Goal: Find specific page/section: Find specific page/section

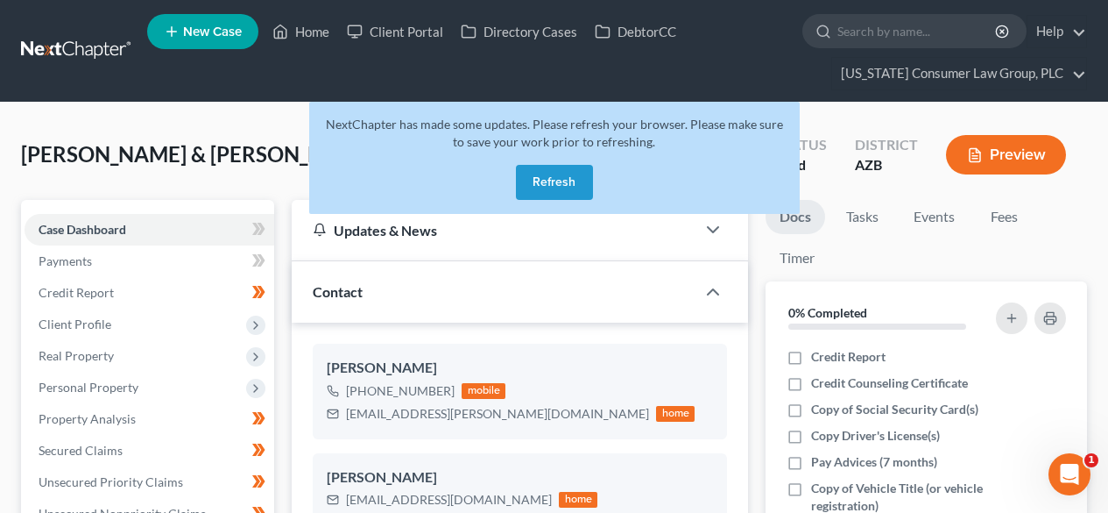
click at [90, 38] on link at bounding box center [77, 51] width 112 height 32
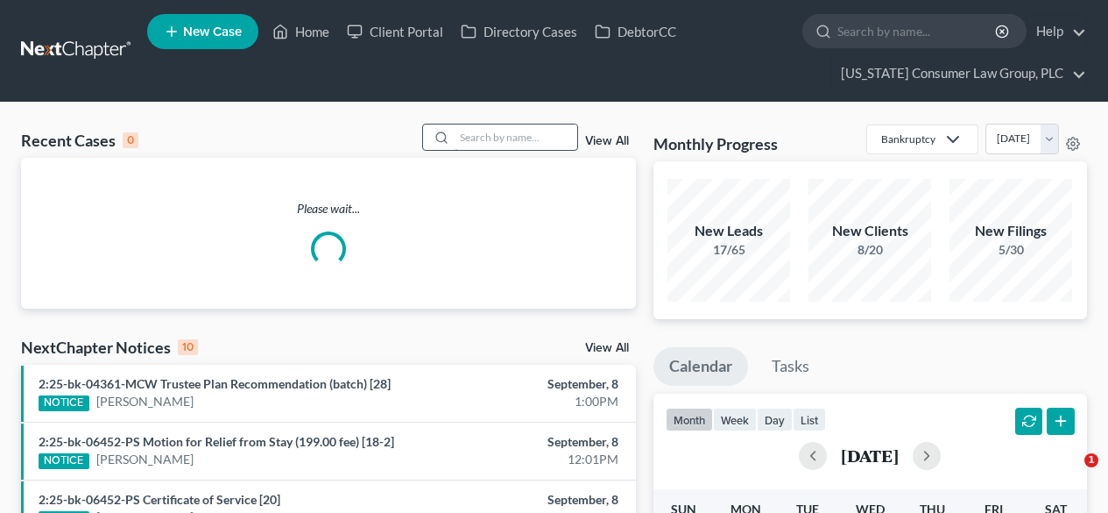
click at [507, 129] on input "search" at bounding box center [516, 136] width 123 height 25
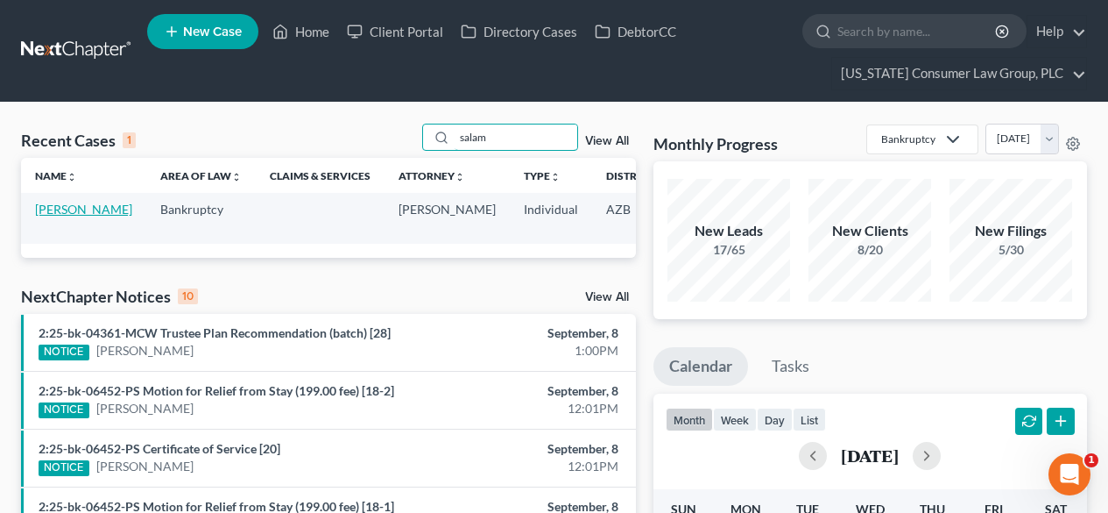
type input "salam"
click at [55, 216] on link "[PERSON_NAME]" at bounding box center [83, 209] width 97 height 15
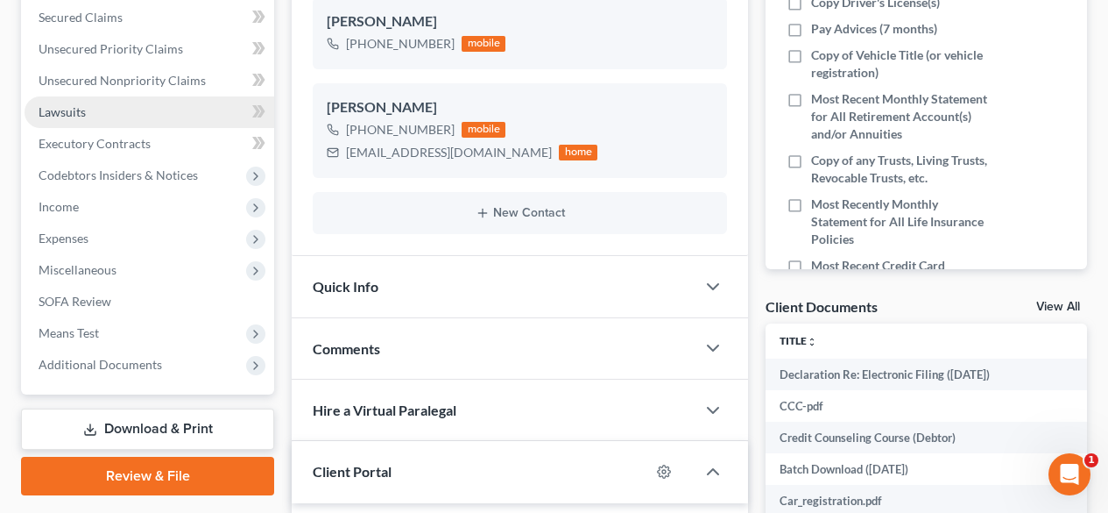
scroll to position [467, 0]
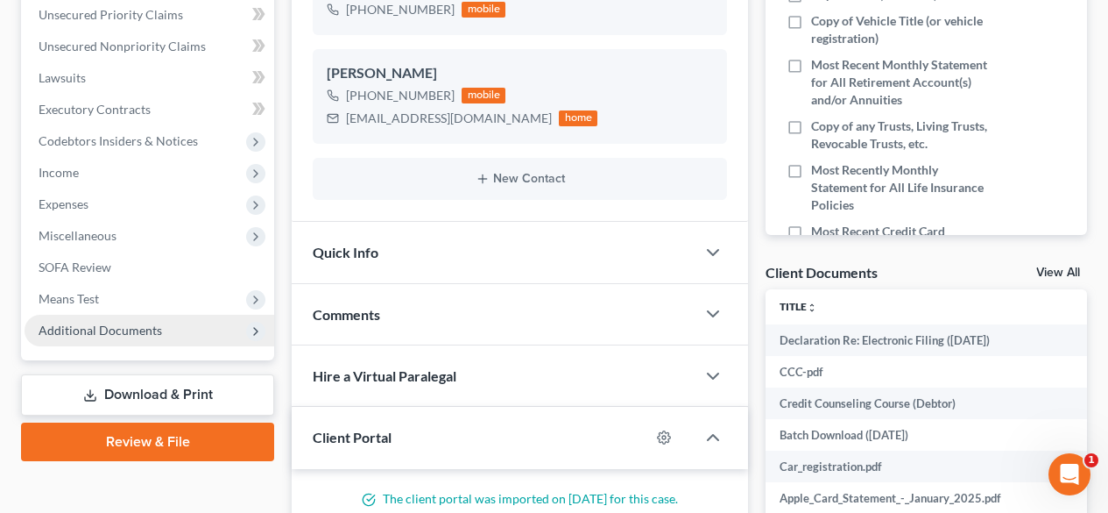
click at [95, 332] on span "Additional Documents" at bounding box center [101, 329] width 124 height 15
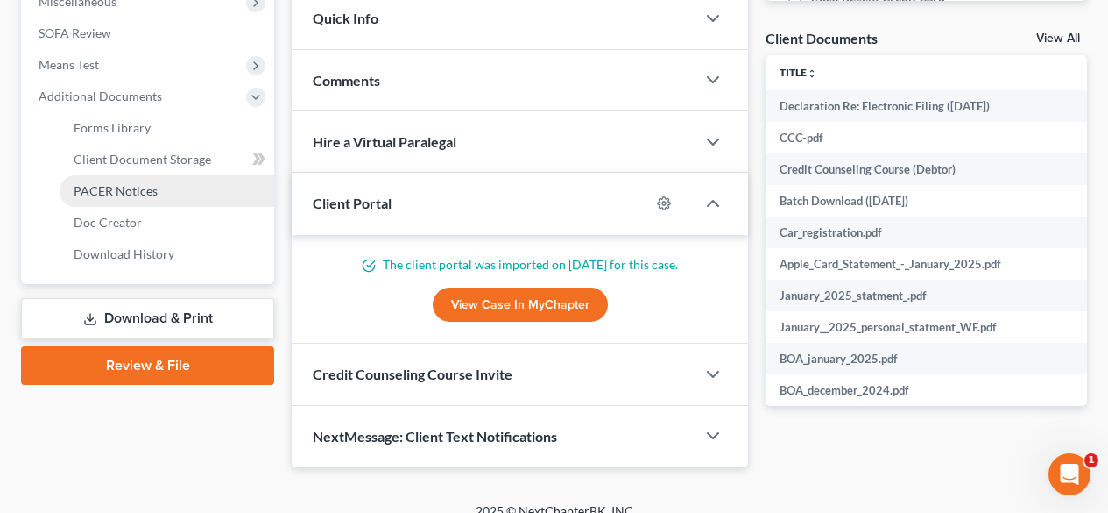
click at [127, 190] on span "PACER Notices" at bounding box center [116, 190] width 84 height 15
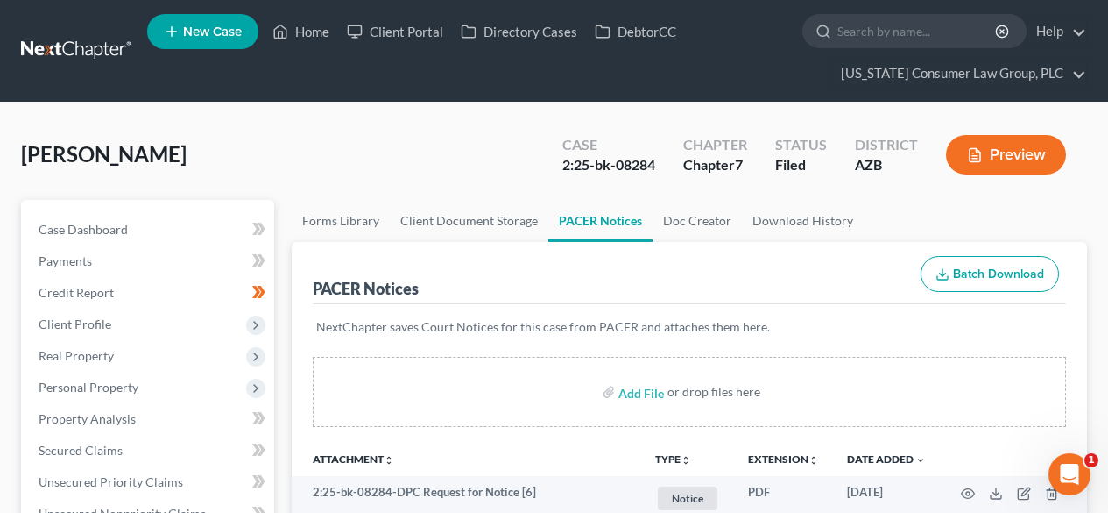
click at [59, 52] on link at bounding box center [77, 51] width 112 height 32
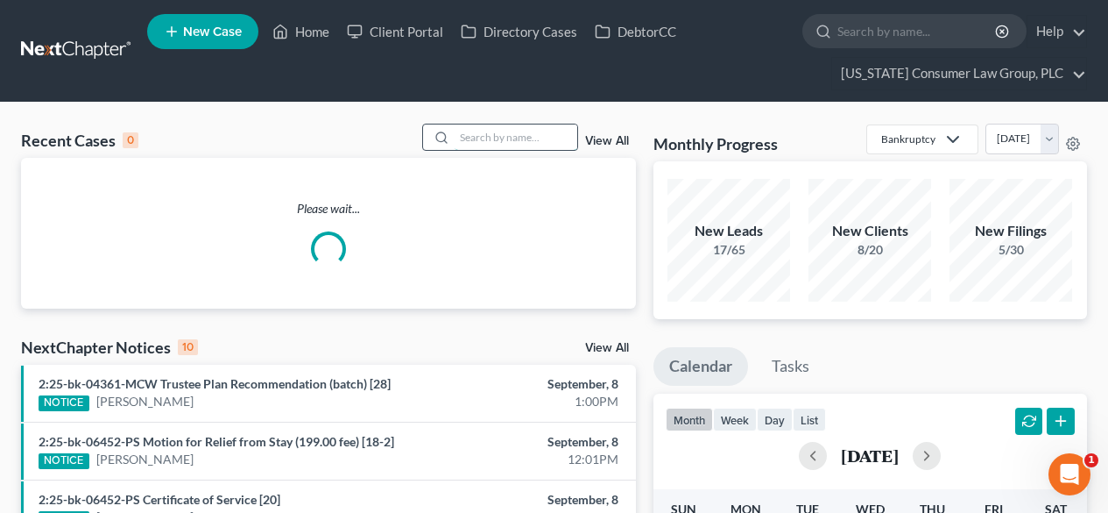
click at [476, 140] on input "search" at bounding box center [516, 136] width 123 height 25
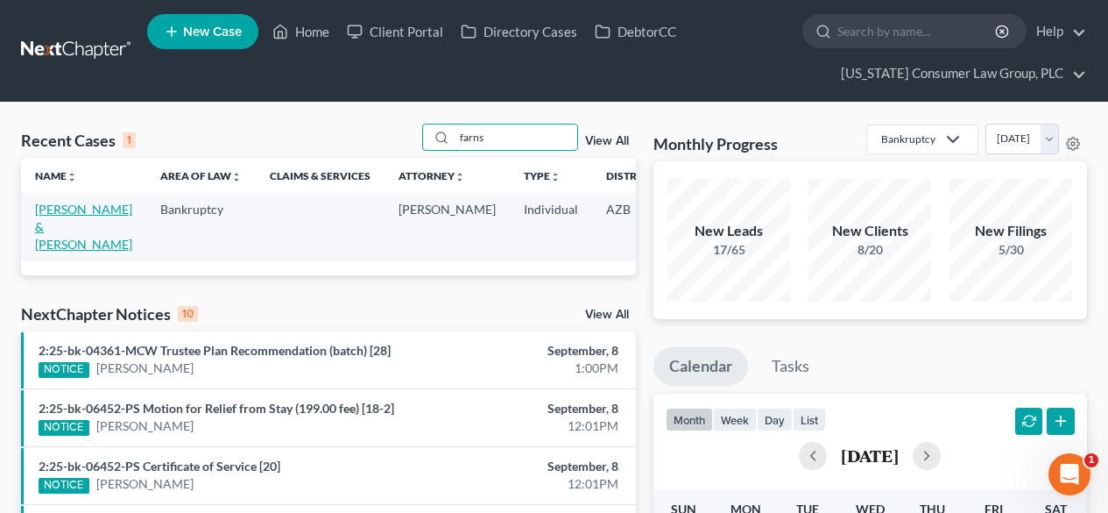
type input "farns"
click at [54, 229] on link "[PERSON_NAME] & [PERSON_NAME]" at bounding box center [83, 227] width 97 height 50
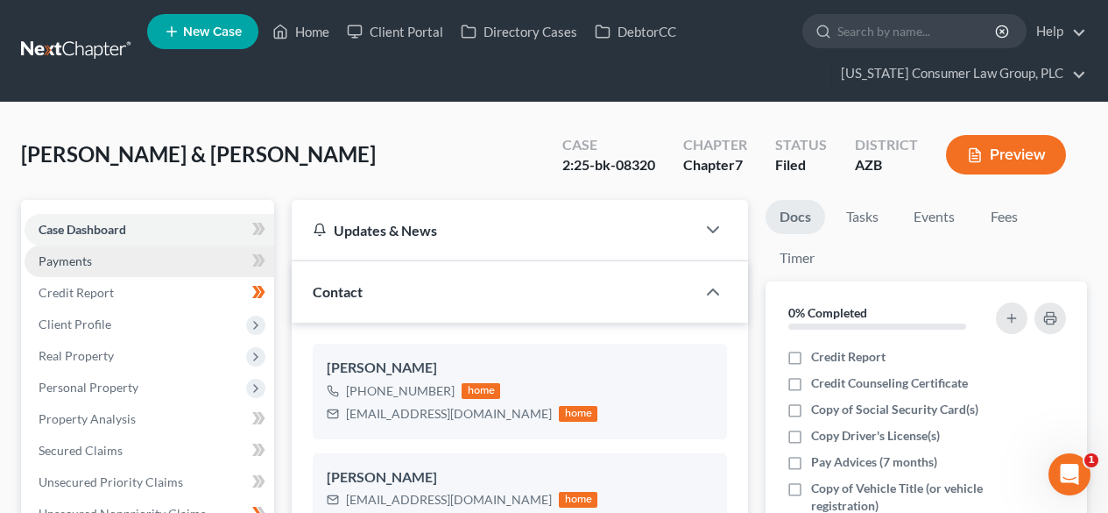
scroll to position [689, 0]
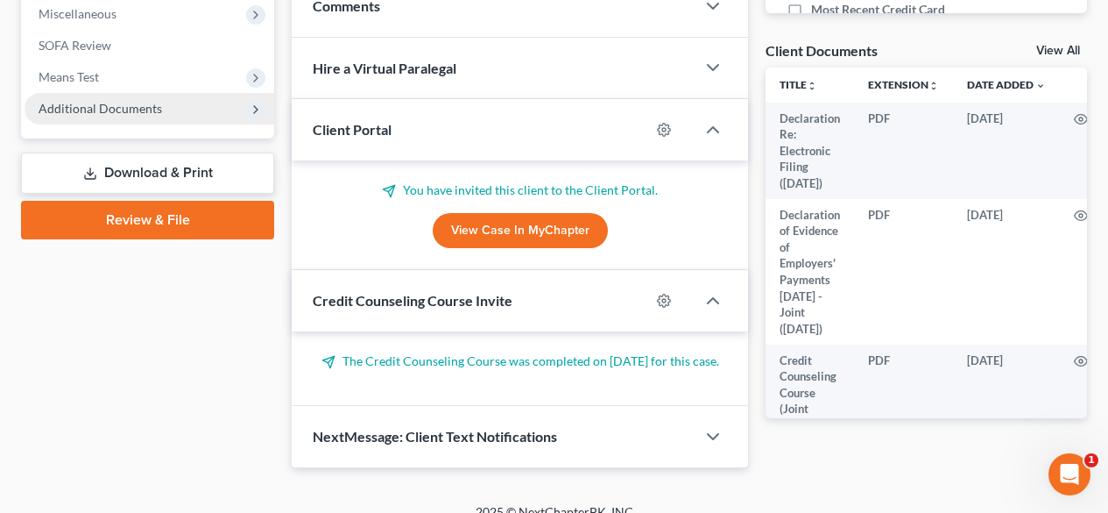
click at [95, 110] on span "Additional Documents" at bounding box center [101, 108] width 124 height 15
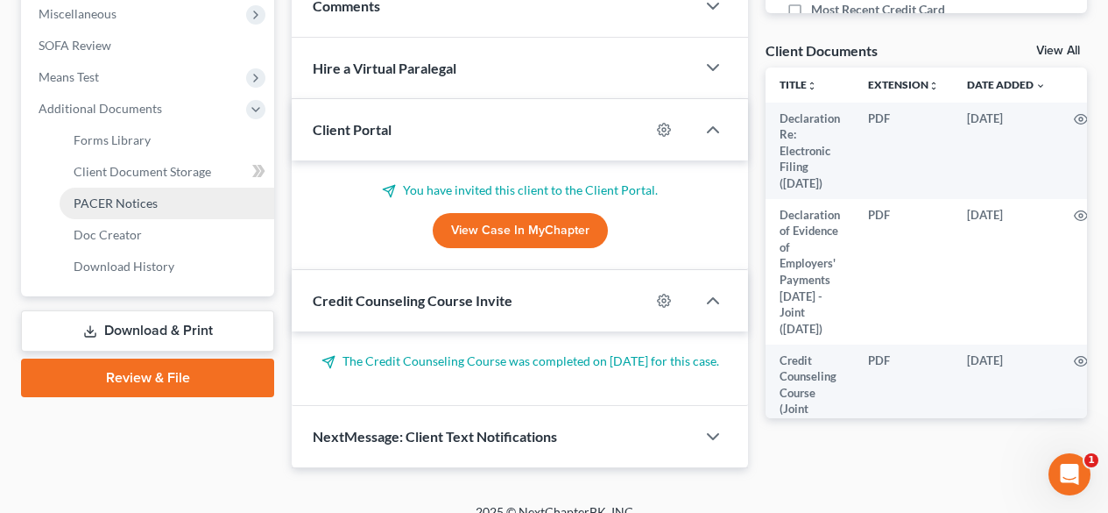
click at [123, 201] on span "PACER Notices" at bounding box center [116, 202] width 84 height 15
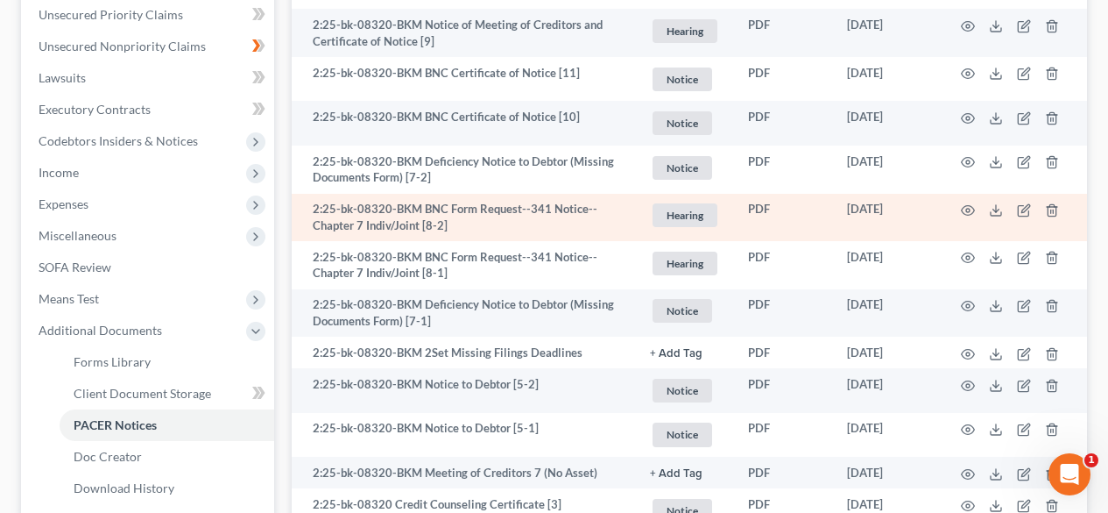
scroll to position [234, 0]
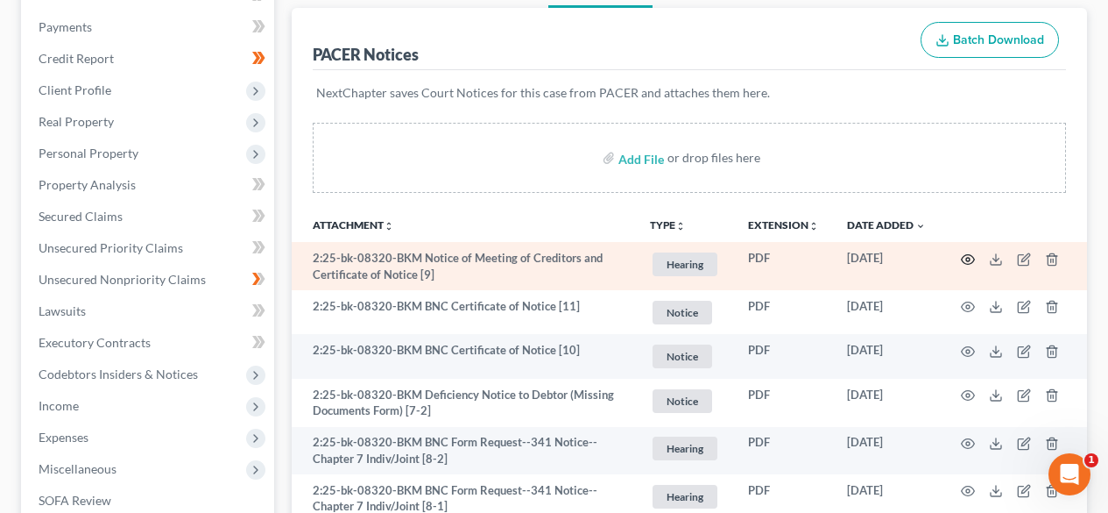
click at [972, 264] on icon "button" at bounding box center [968, 259] width 14 height 14
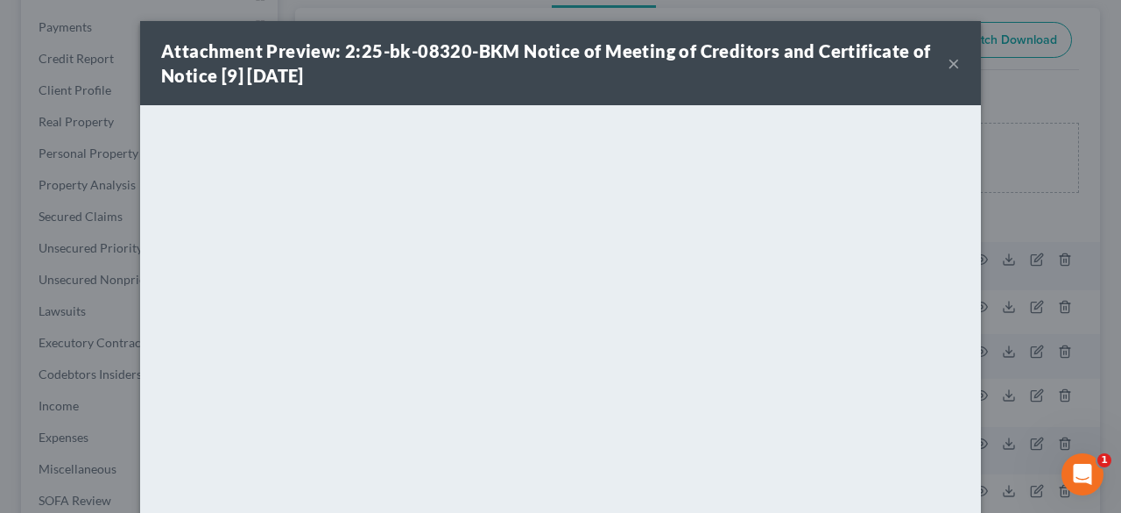
click at [948, 67] on button "×" at bounding box center [954, 63] width 12 height 21
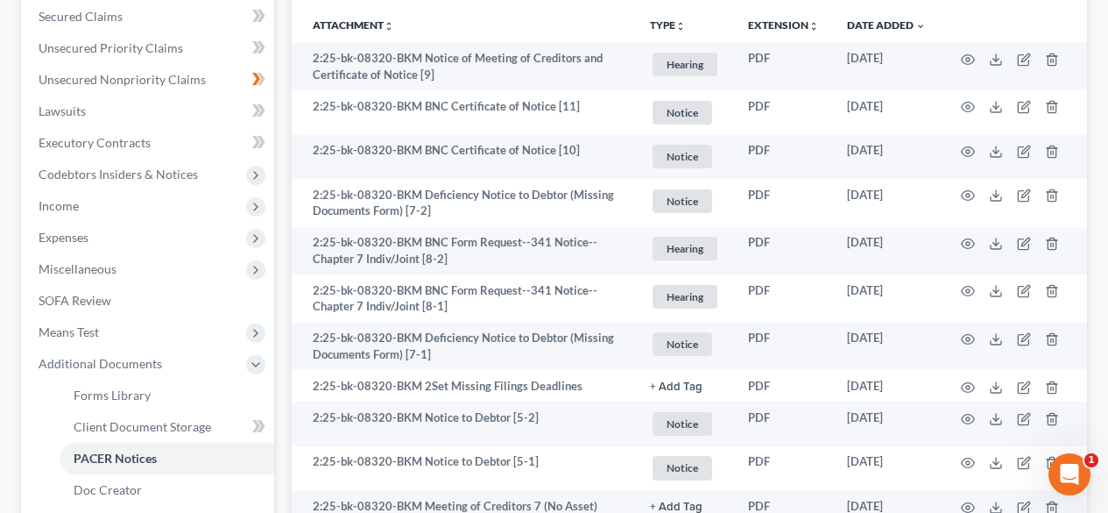
scroll to position [467, 0]
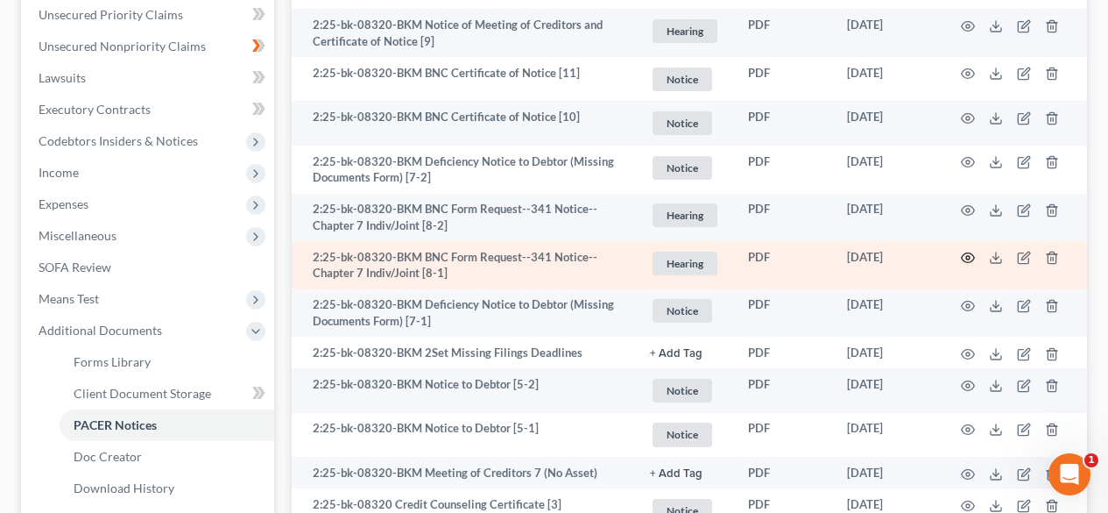
click at [972, 258] on icon "button" at bounding box center [968, 258] width 14 height 14
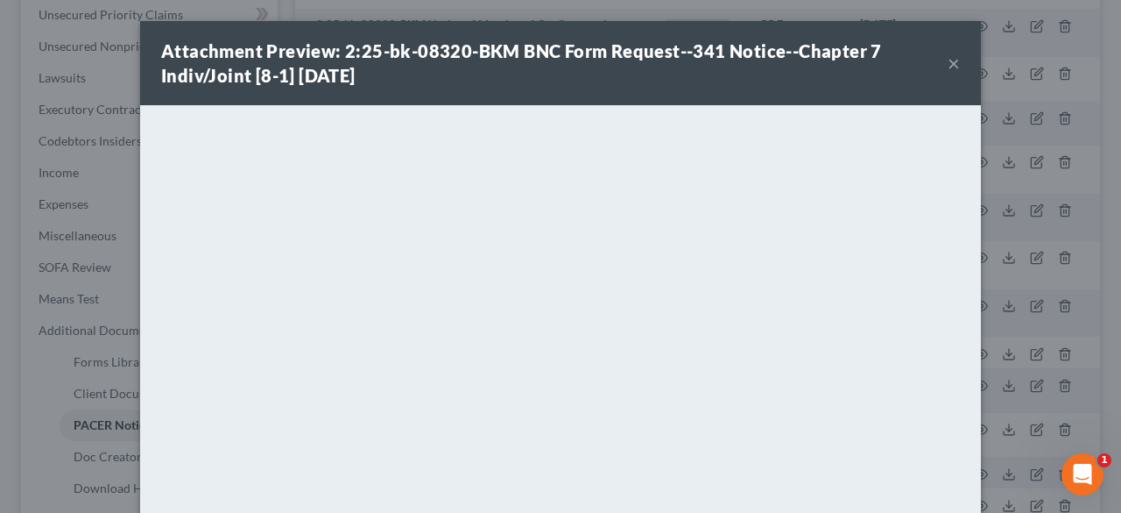
click at [948, 68] on button "×" at bounding box center [954, 63] width 12 height 21
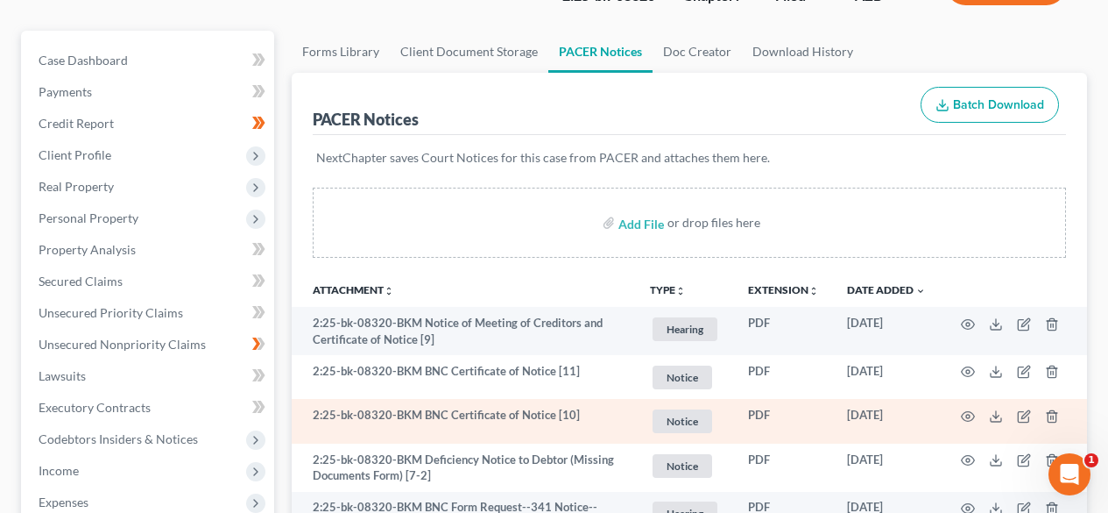
scroll to position [0, 0]
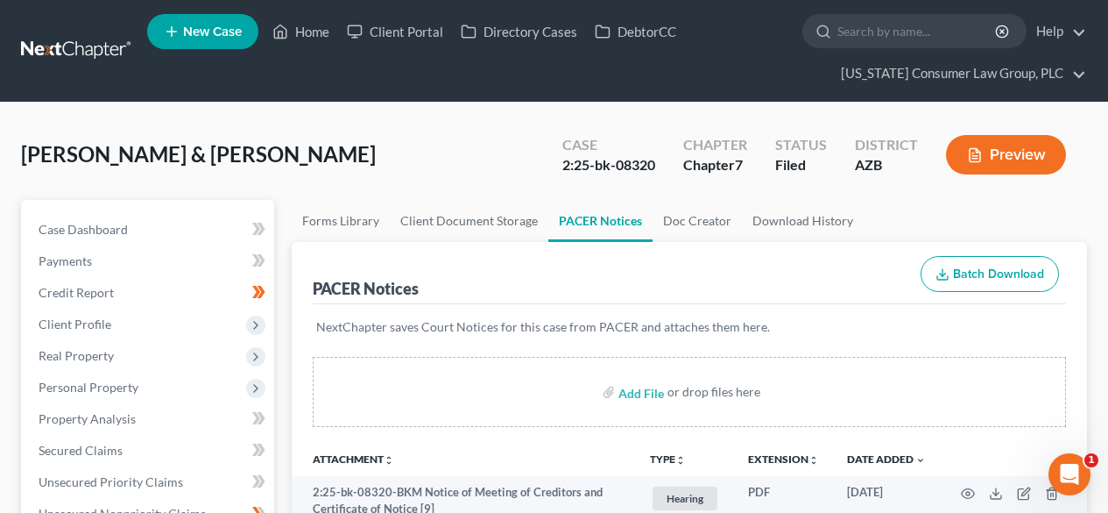
click at [96, 48] on link at bounding box center [77, 51] width 112 height 32
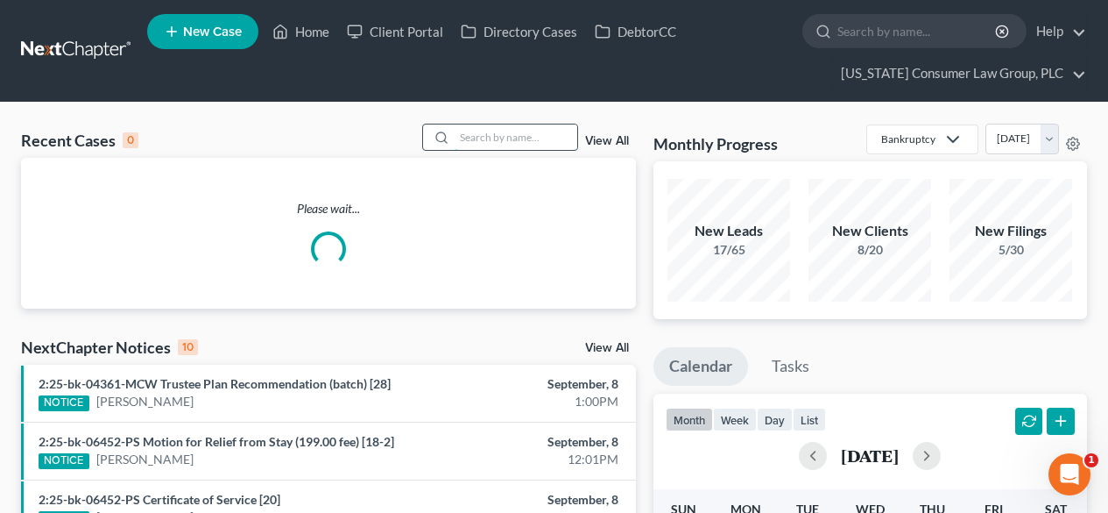
click at [541, 146] on input "search" at bounding box center [516, 136] width 123 height 25
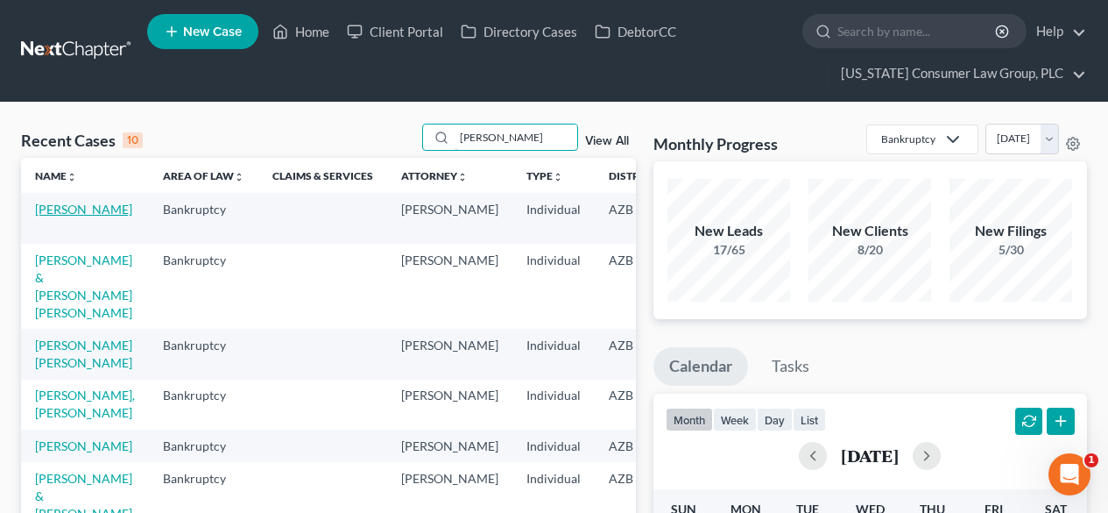
type input "lopez"
click at [55, 216] on link "[PERSON_NAME]" at bounding box center [83, 209] width 97 height 15
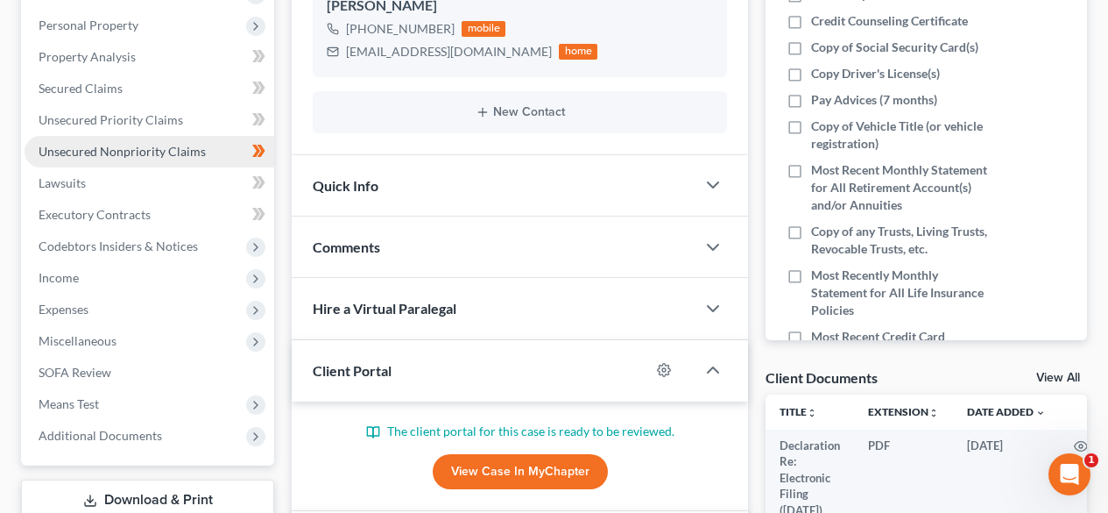
scroll to position [467, 0]
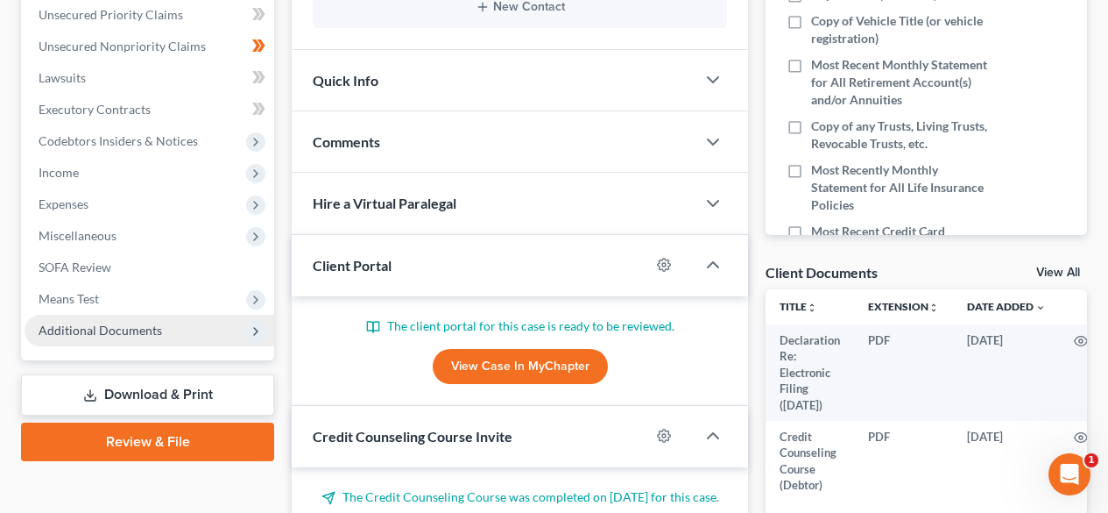
click at [95, 336] on span "Additional Documents" at bounding box center [101, 329] width 124 height 15
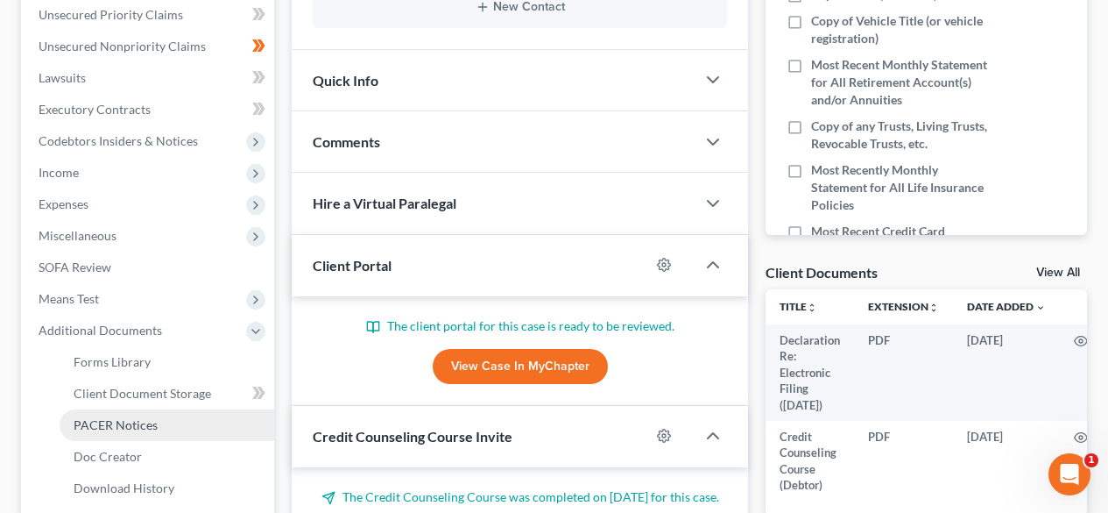
click at [95, 428] on span "PACER Notices" at bounding box center [116, 424] width 84 height 15
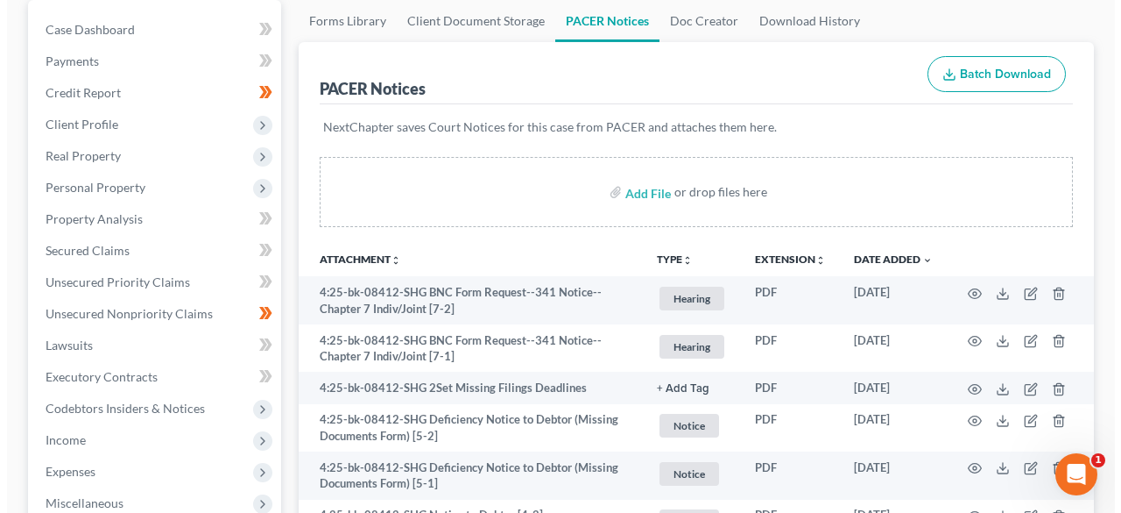
scroll to position [234, 0]
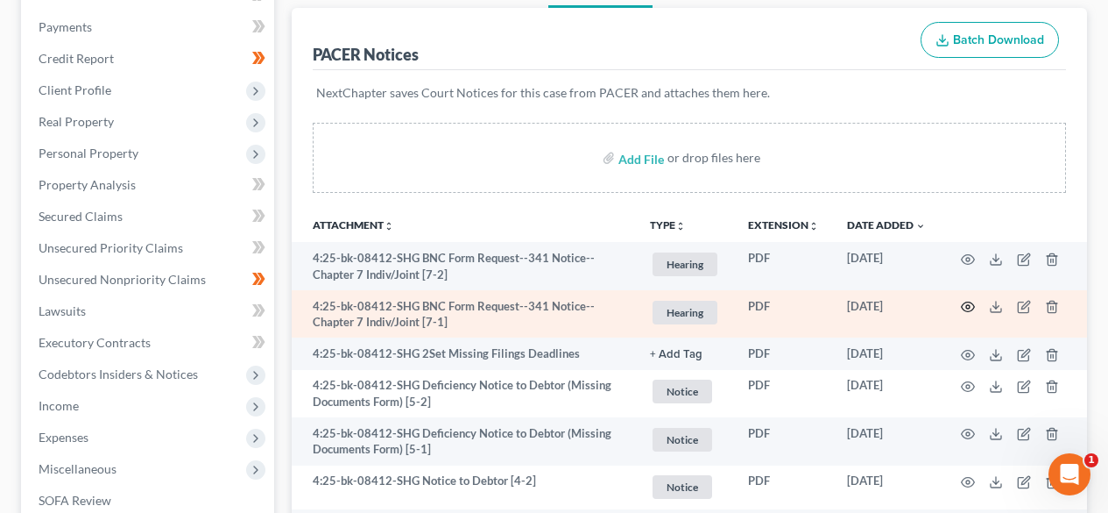
click at [962, 308] on icon "button" at bounding box center [968, 307] width 13 height 10
